Goal: Navigation & Orientation: Find specific page/section

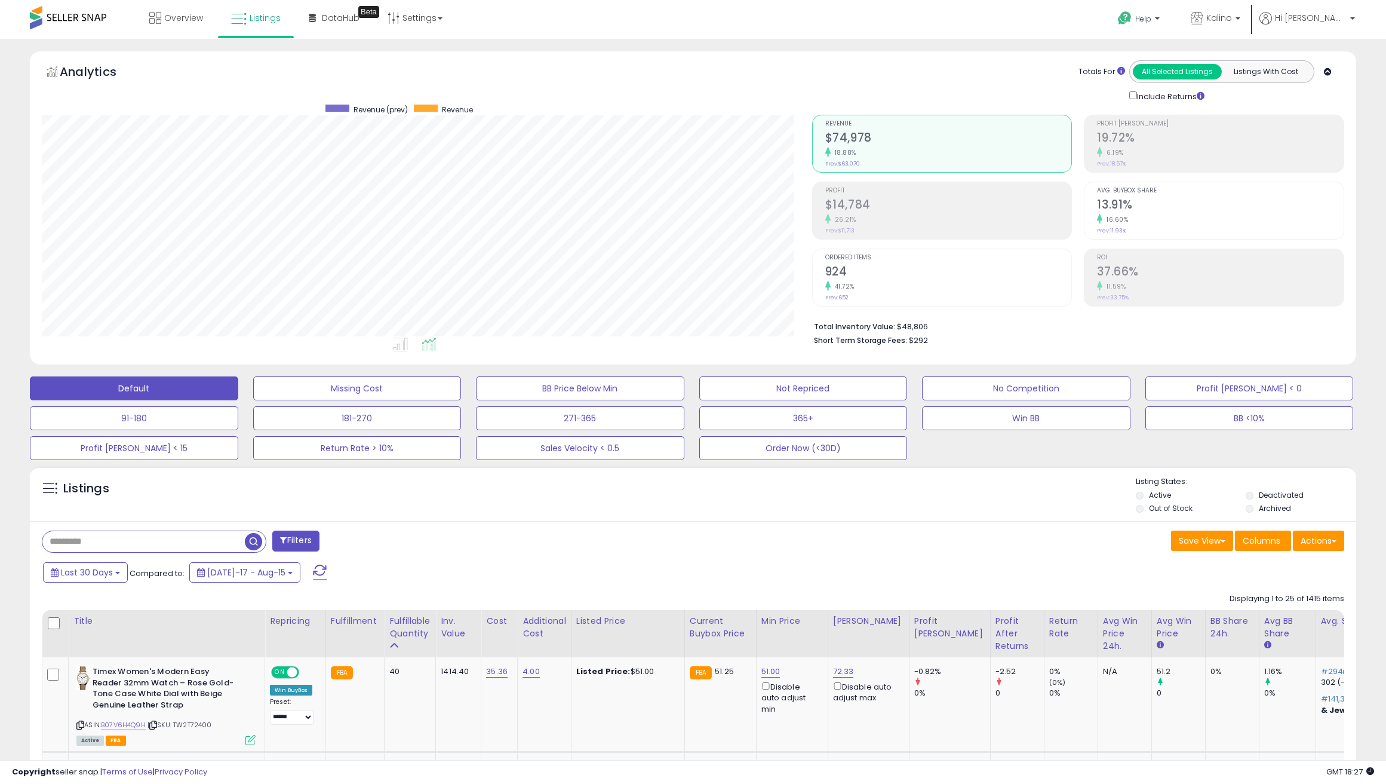
scroll to position [245, 770]
click at [326, 31] on link "DataHub Beta" at bounding box center [334, 18] width 69 height 36
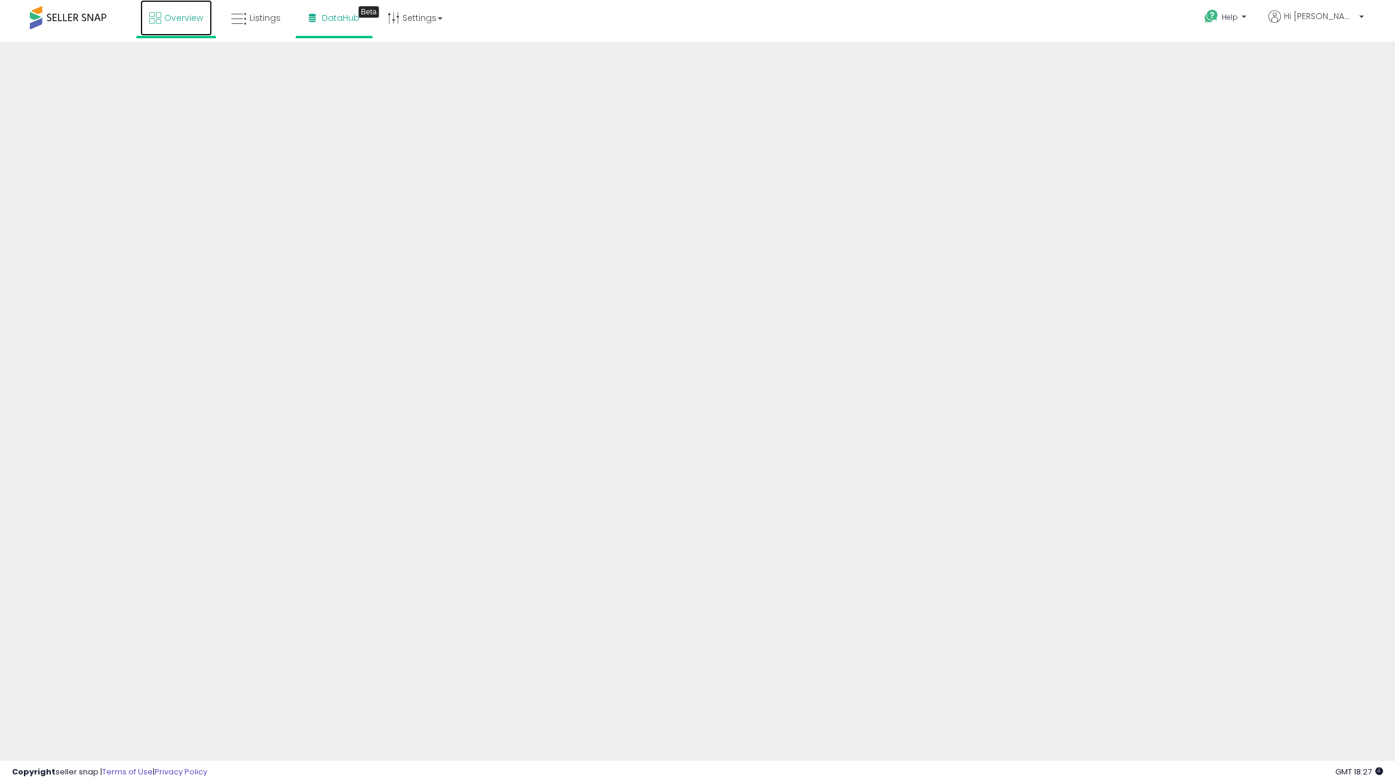
click at [186, 25] on link "Overview" at bounding box center [176, 18] width 72 height 36
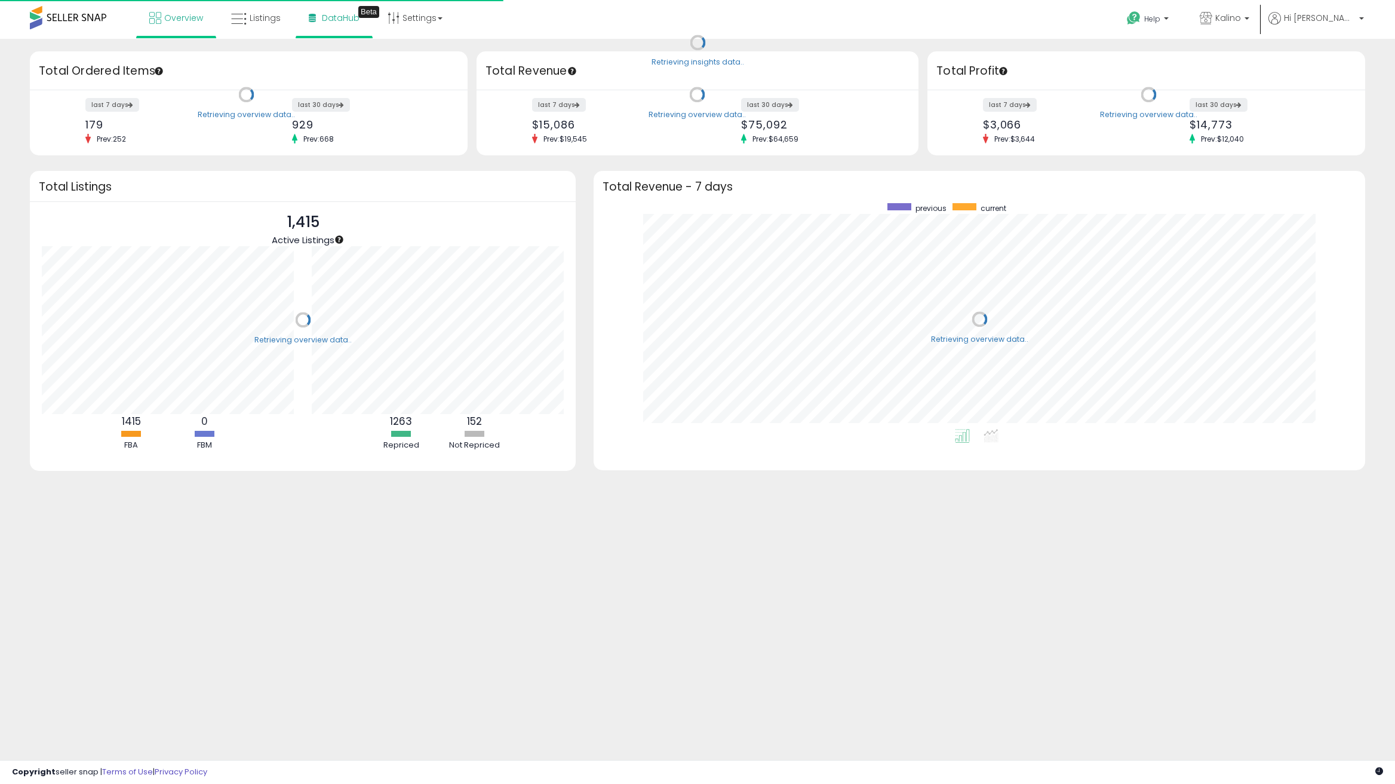
scroll to position [226, 748]
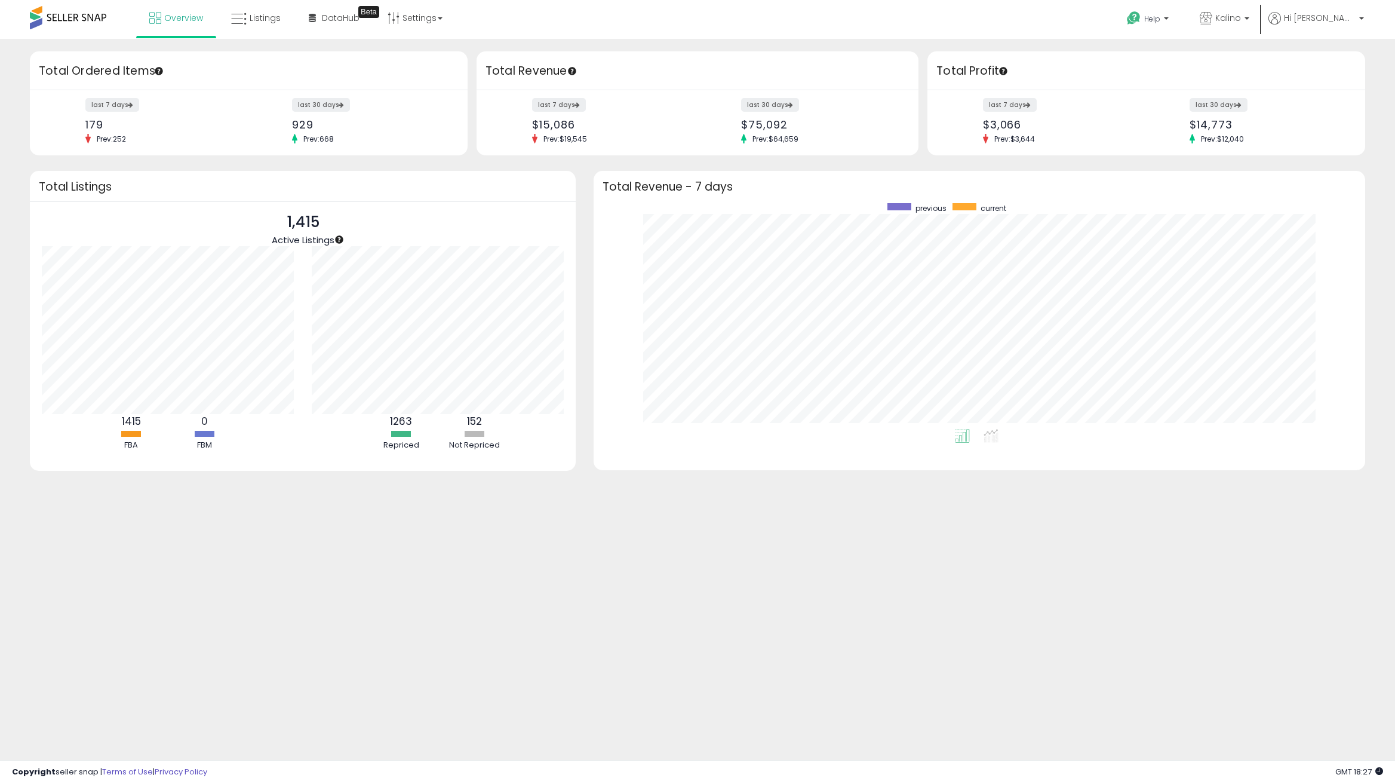
click at [472, 45] on div "Retrieving insights data.. Retrieving overview data.. Total Ordered Items last …" at bounding box center [697, 287] width 1395 height 496
click at [280, 17] on link "Listings" at bounding box center [255, 18] width 67 height 36
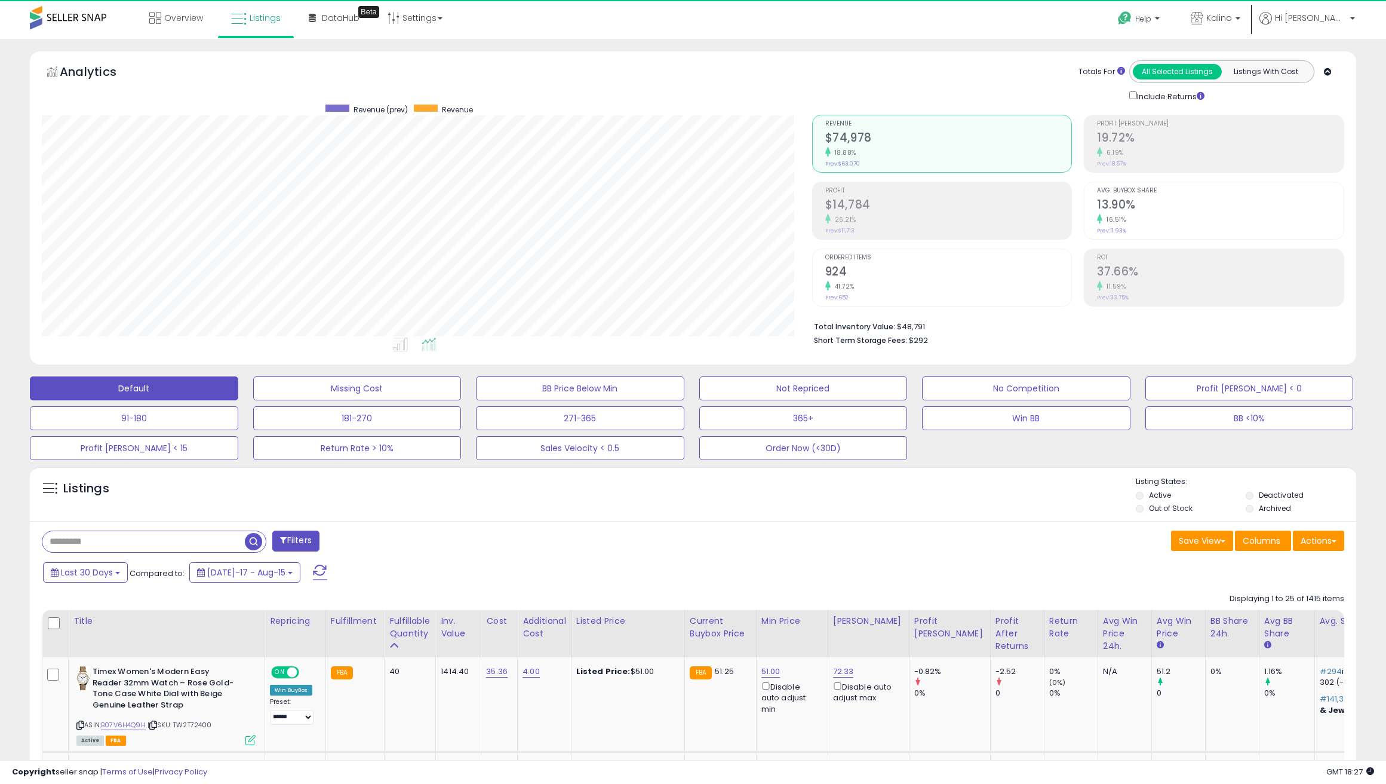
scroll to position [245, 770]
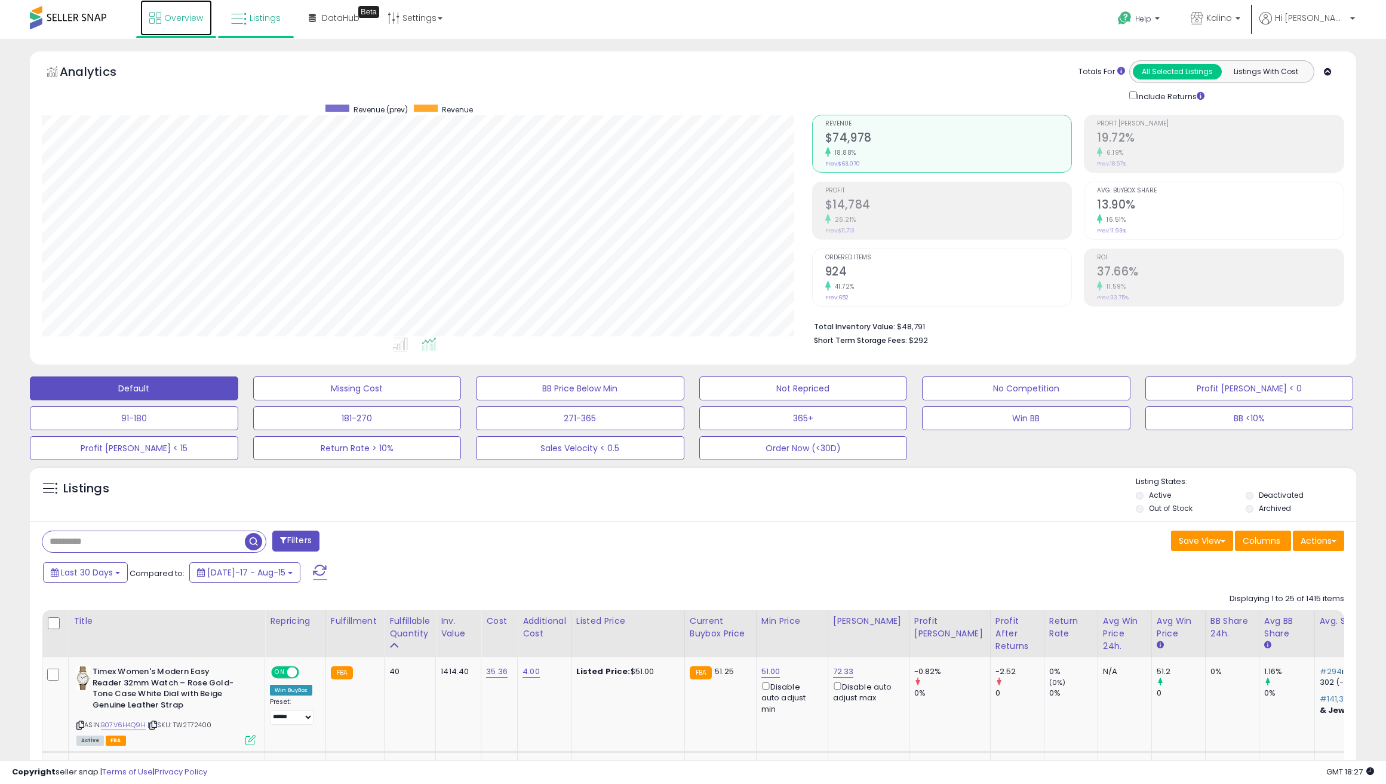
click at [188, 14] on span "Overview" at bounding box center [183, 18] width 39 height 12
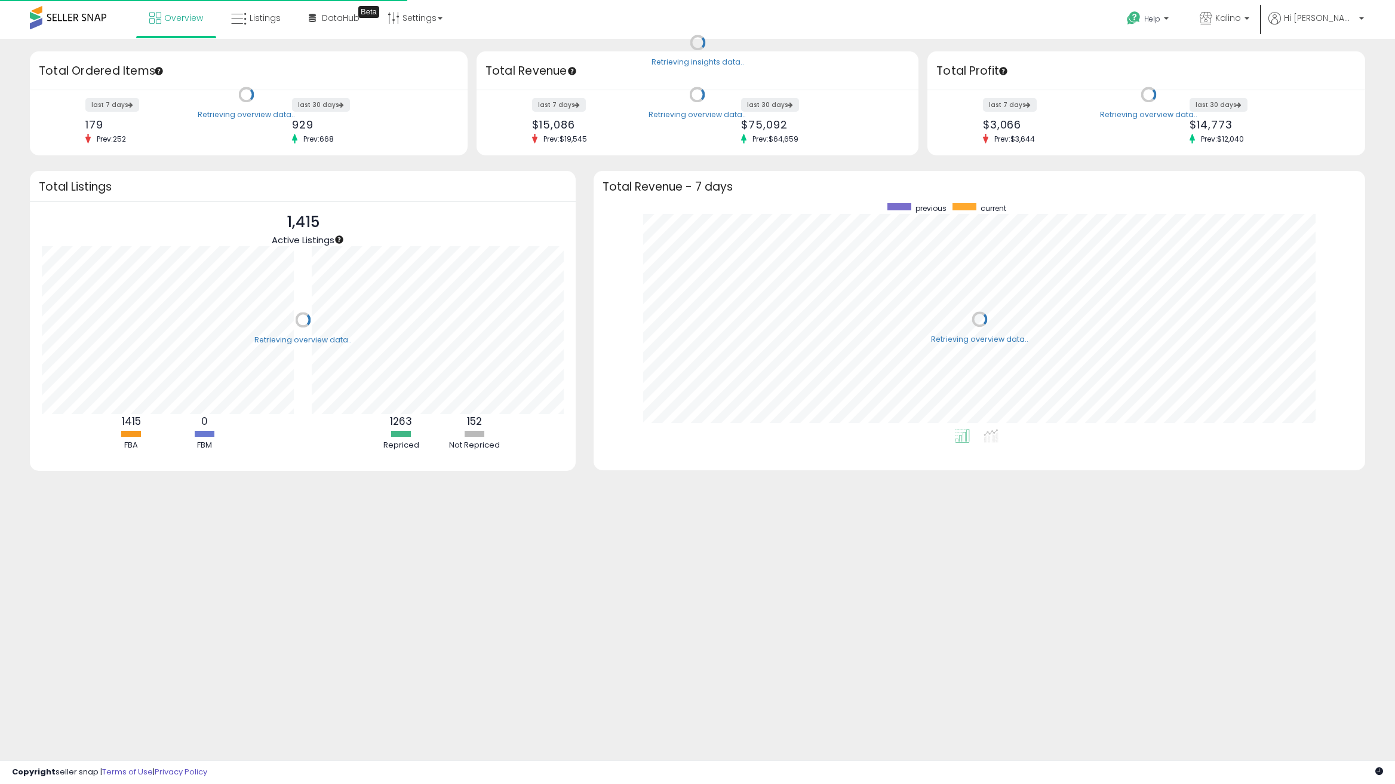
scroll to position [226, 748]
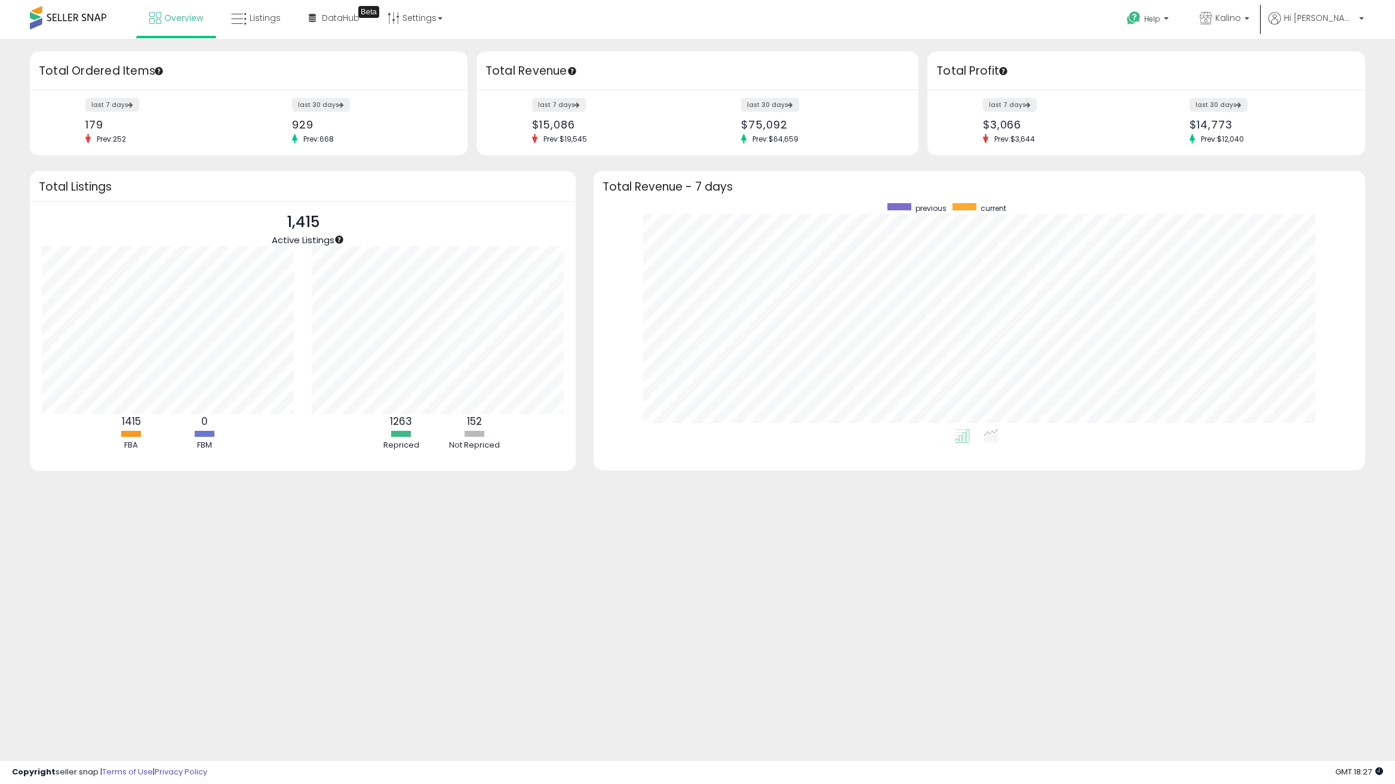
click at [432, 48] on div "Retrieving insights data.. Retrieving overview data.. Total Ordered Items last …" at bounding box center [697, 287] width 1395 height 496
click at [100, 15] on span at bounding box center [68, 17] width 76 height 23
